Goal: Navigation & Orientation: Find specific page/section

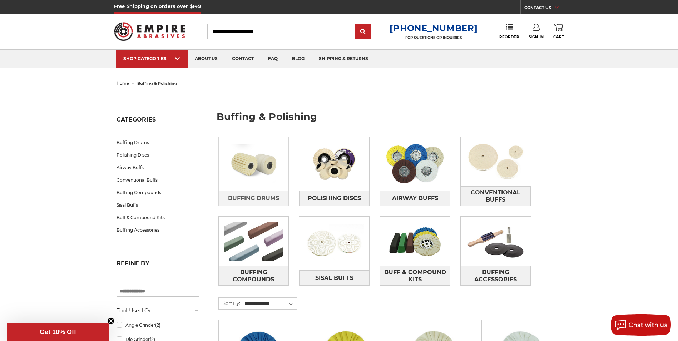
click at [262, 202] on span "Buffing Drums" at bounding box center [253, 198] width 51 height 12
